Goal: Find specific page/section: Find specific page/section

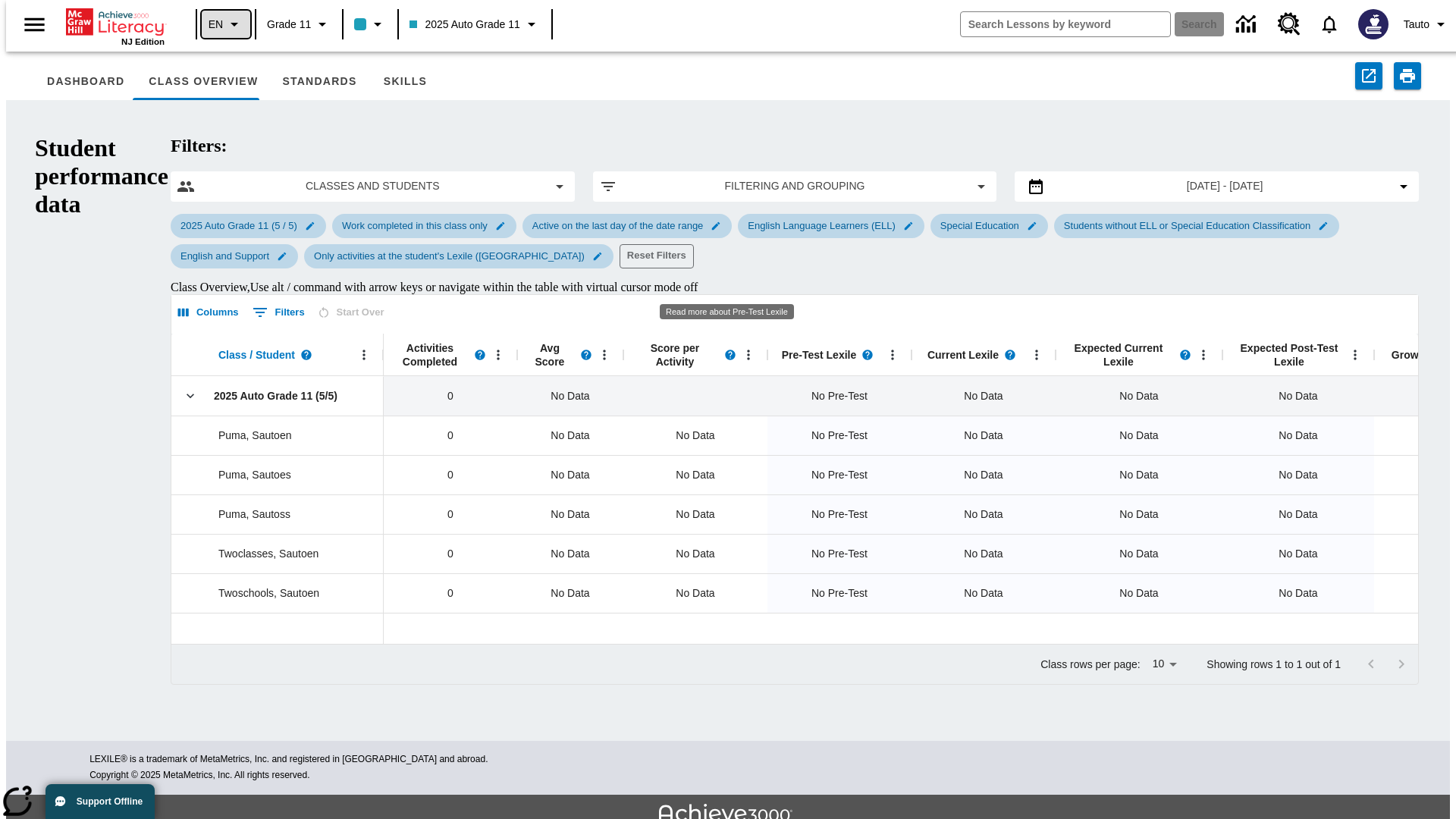
click at [225, 24] on icon "Language: EN, Select a language" at bounding box center [234, 24] width 18 height 18
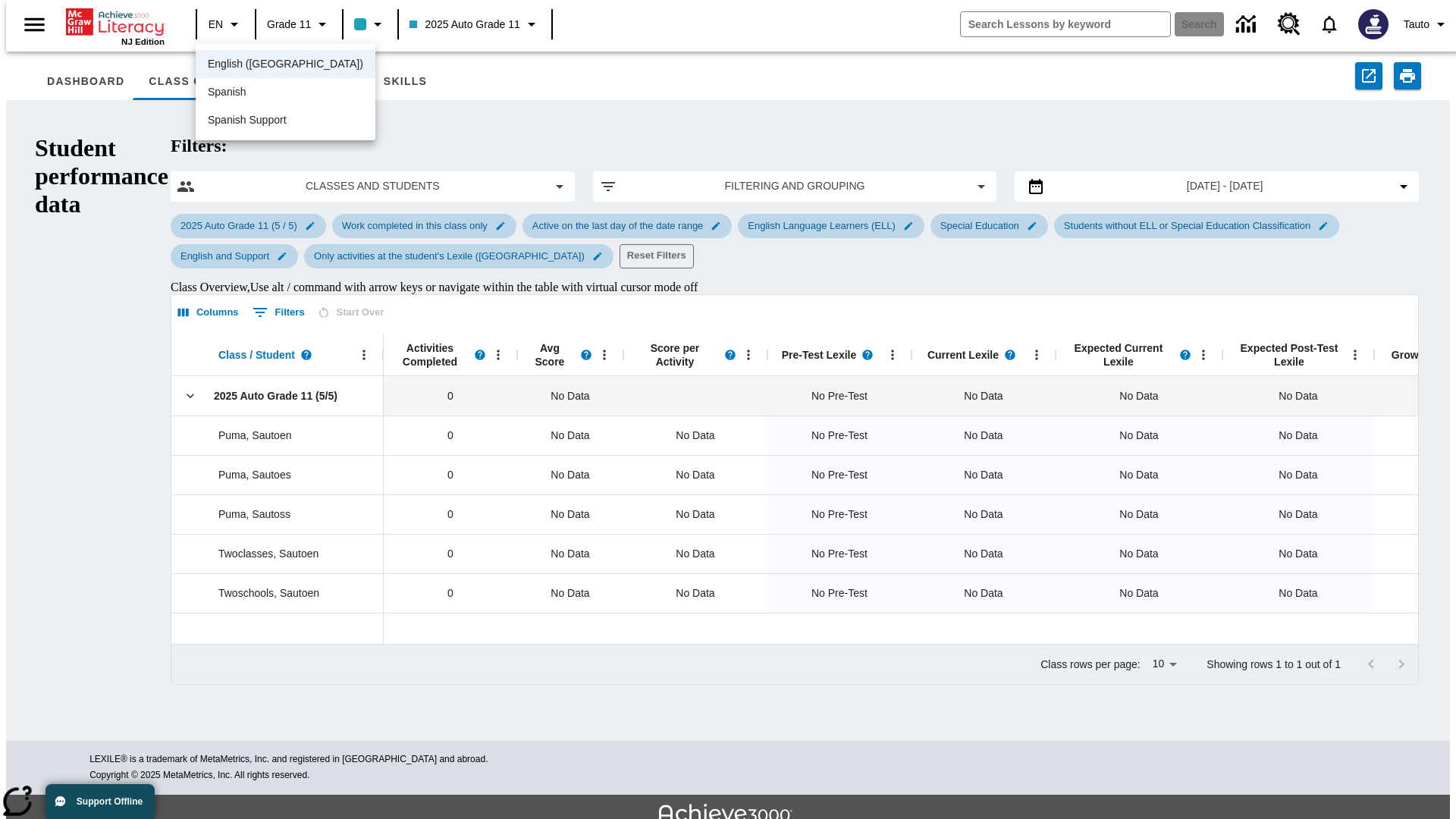
click at [252, 65] on span "English (US)" at bounding box center [285, 64] width 155 height 16
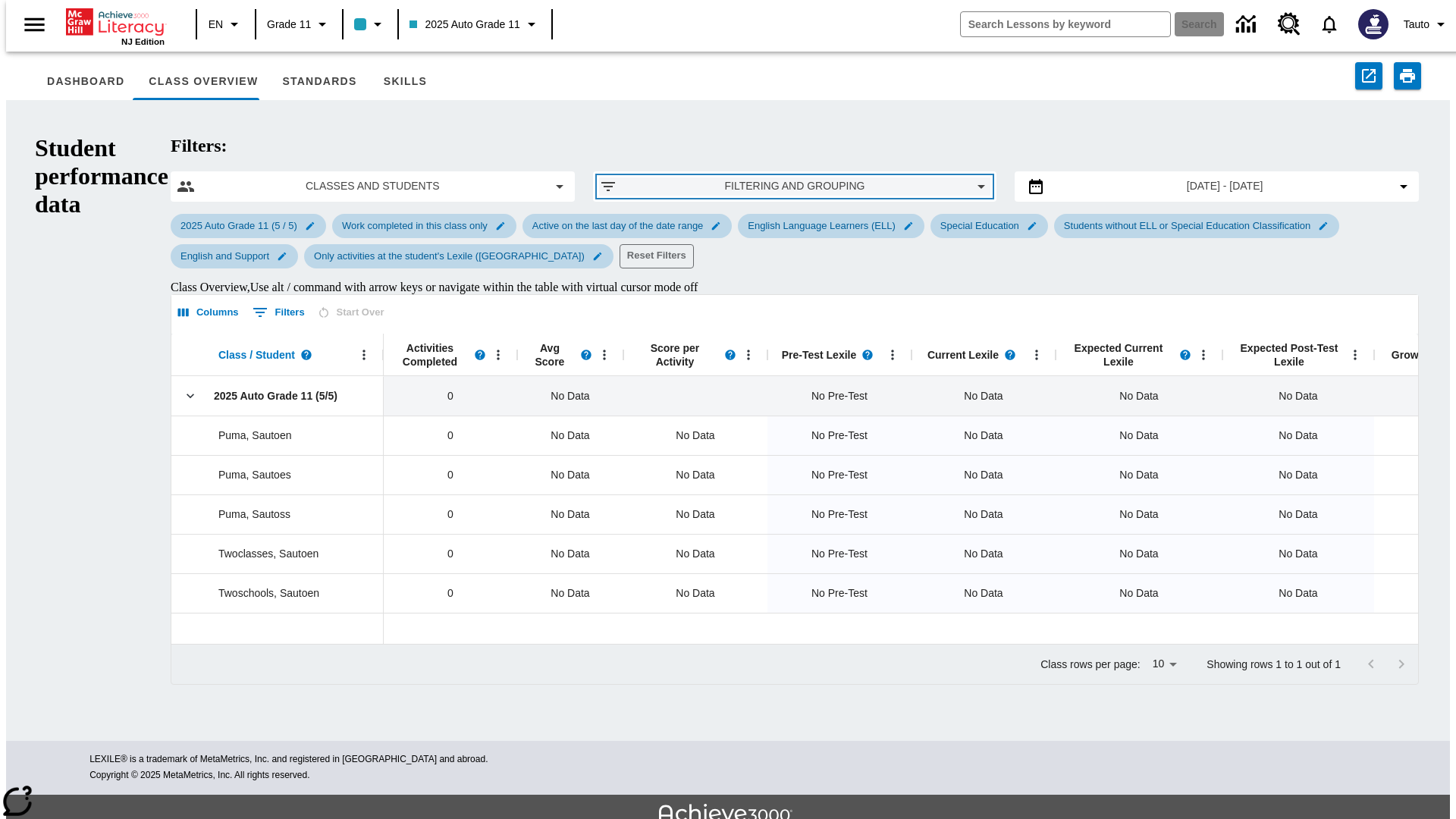
click at [727, 178] on span "Filtering and Grouping" at bounding box center [795, 186] width 331 height 16
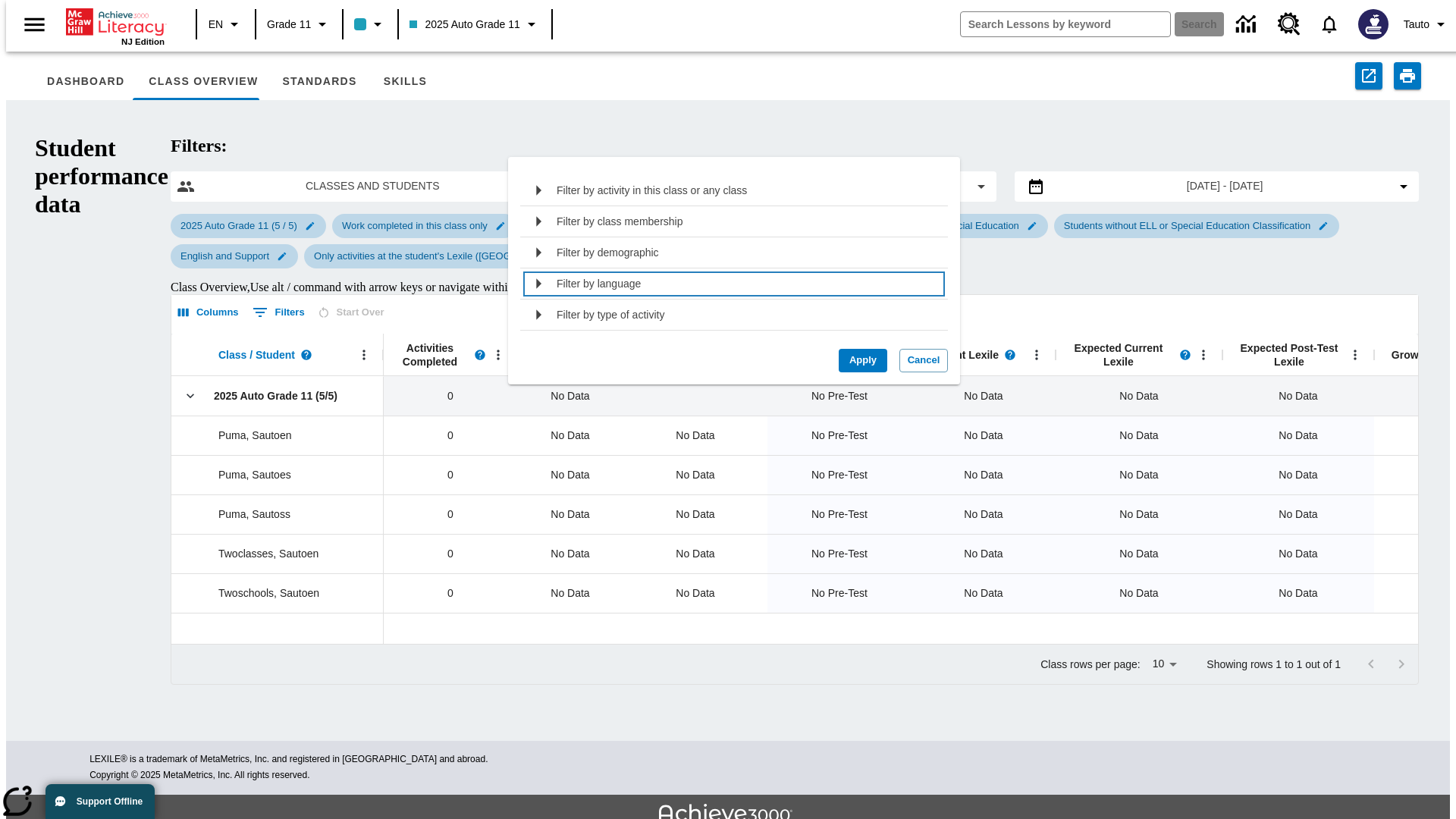
click at [728, 283] on div "Filter by language" at bounding box center [747, 283] width 381 height 24
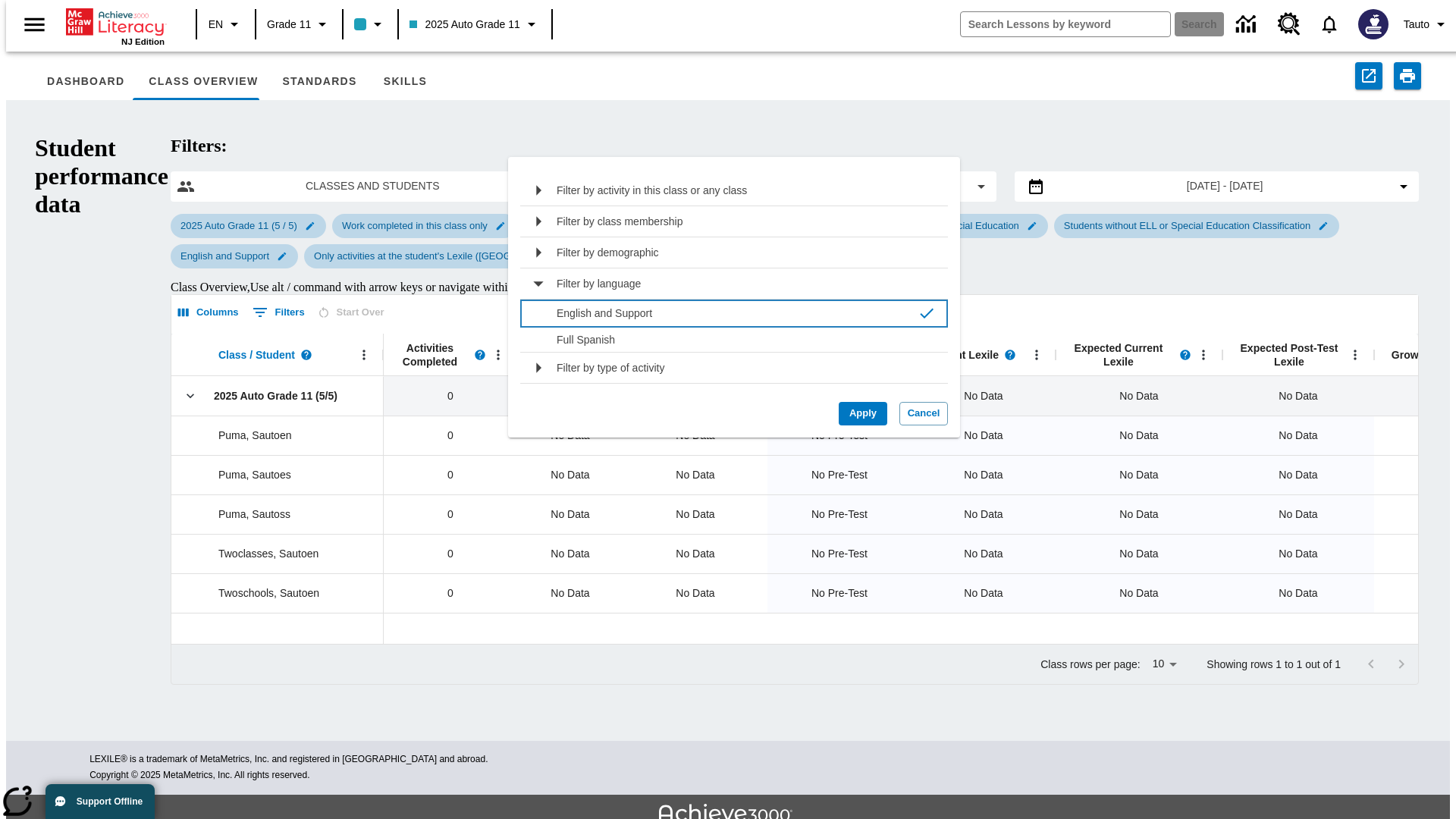
click at [728, 313] on p "English and Support" at bounding box center [733, 313] width 355 height 15
click at [856, 414] on button "Apply" at bounding box center [863, 414] width 48 height 23
